Goal: Find specific page/section: Find specific page/section

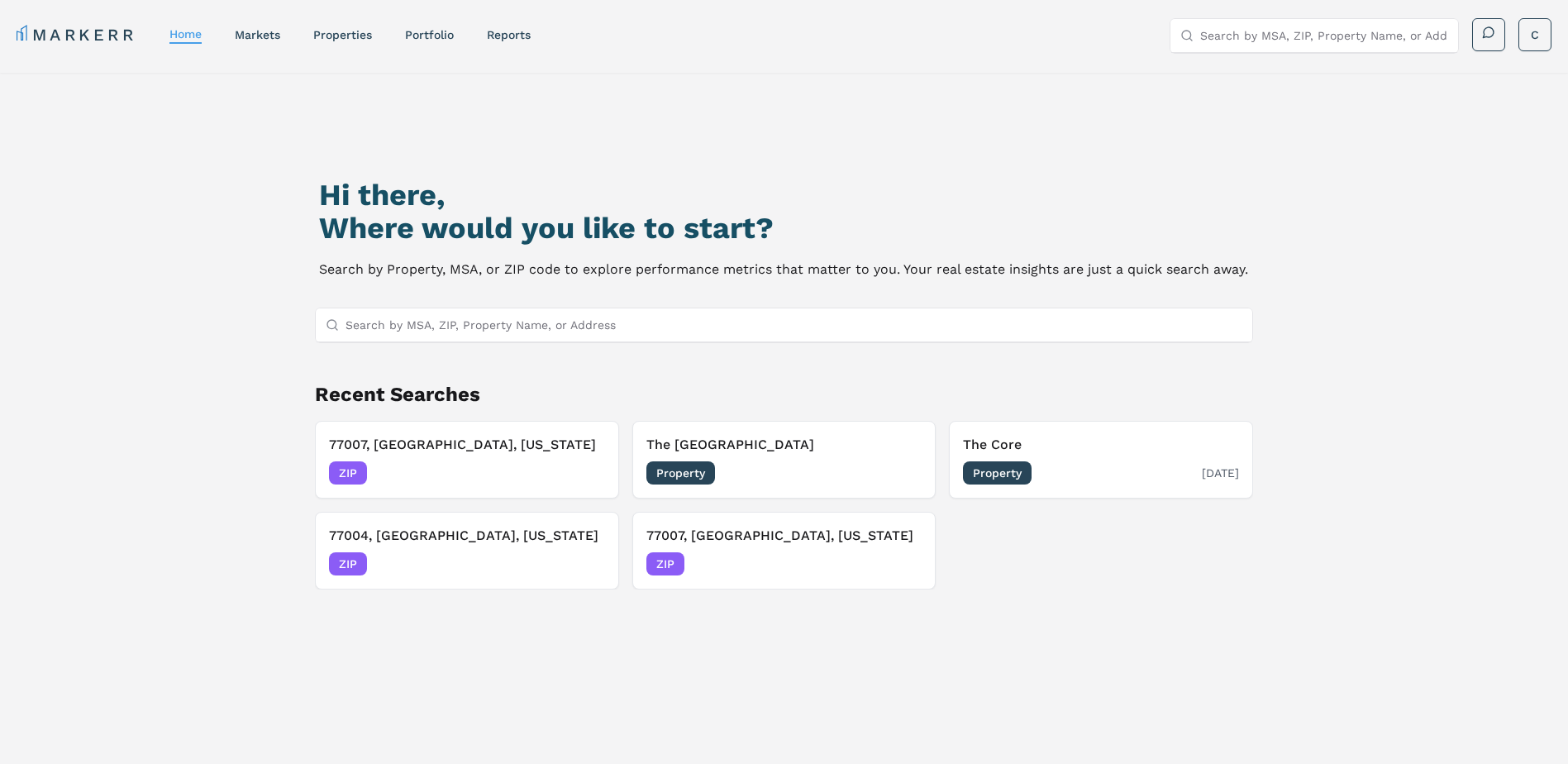
click at [1004, 477] on span "Property" at bounding box center [998, 472] width 69 height 23
click at [698, 475] on span "Property" at bounding box center [681, 472] width 69 height 23
